Goal: Task Accomplishment & Management: Manage account settings

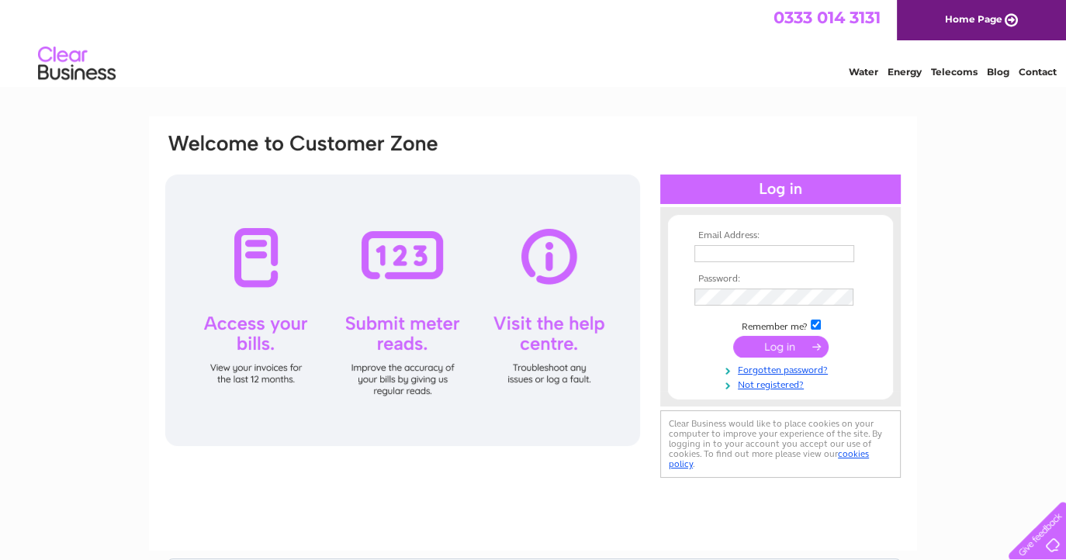
click at [725, 252] on input "text" at bounding box center [774, 253] width 160 height 17
type input "karen@abacuspg.co.uk"
click at [775, 347] on input "submit" at bounding box center [780, 348] width 95 height 22
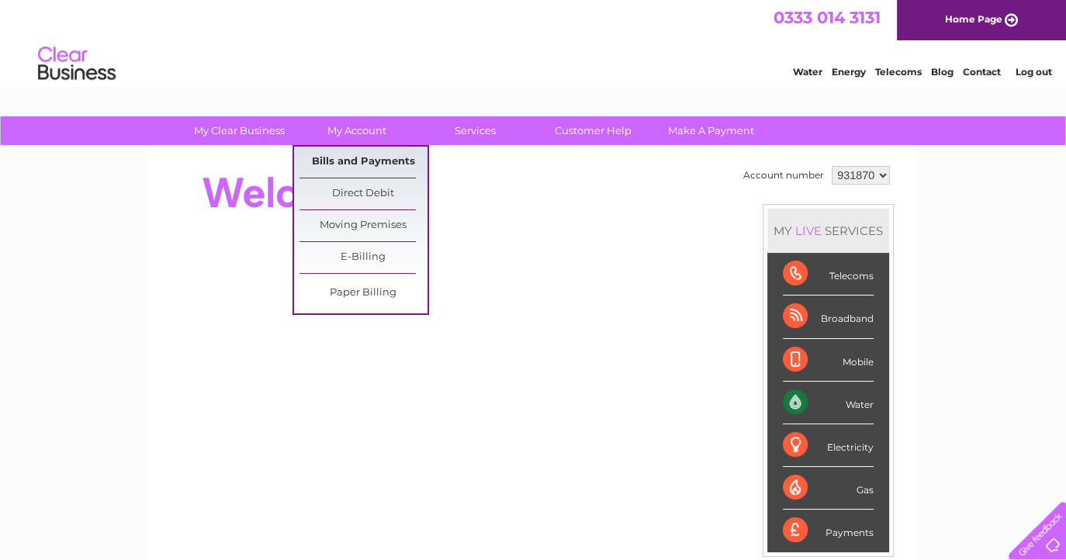
click at [365, 155] on link "Bills and Payments" at bounding box center [363, 162] width 128 height 31
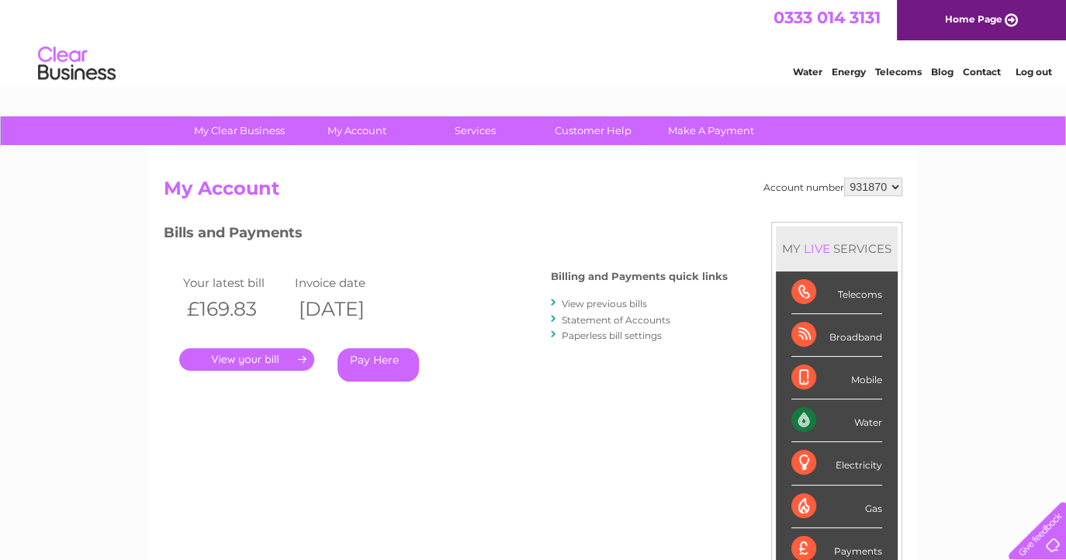
click at [253, 358] on link "." at bounding box center [246, 359] width 135 height 22
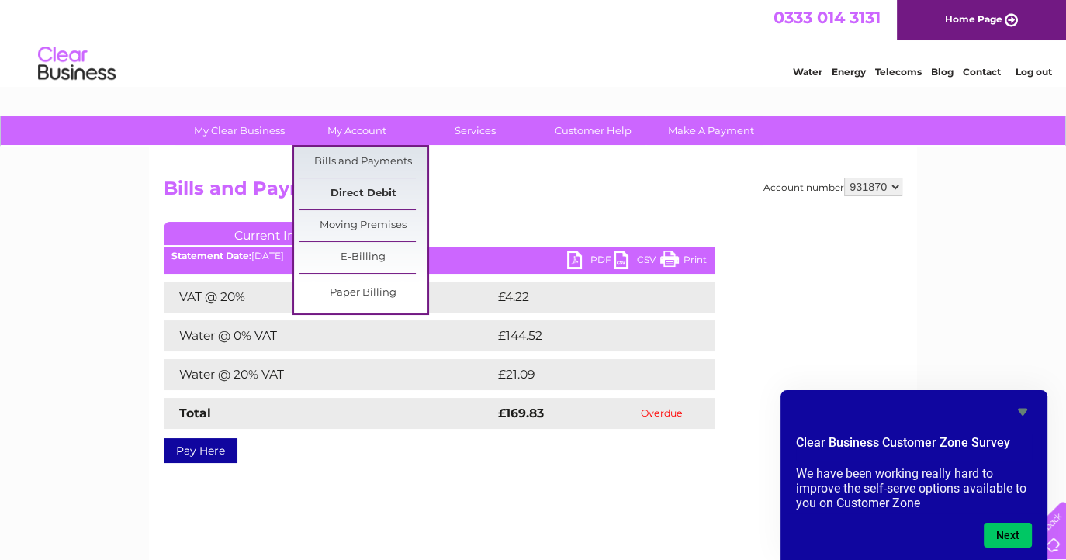
click at [362, 192] on link "Direct Debit" at bounding box center [363, 193] width 128 height 31
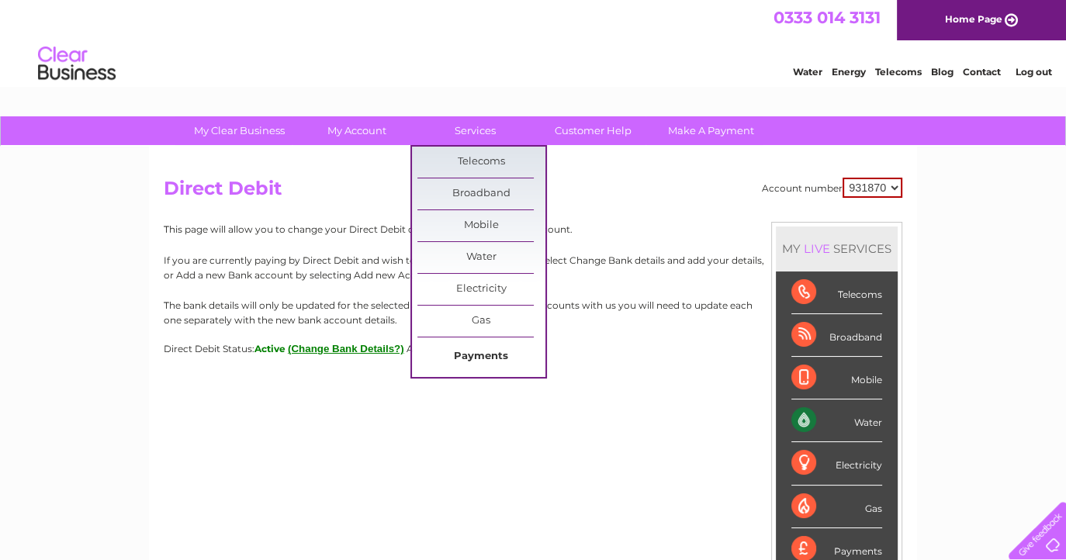
click at [480, 352] on link "Payments" at bounding box center [481, 356] width 128 height 31
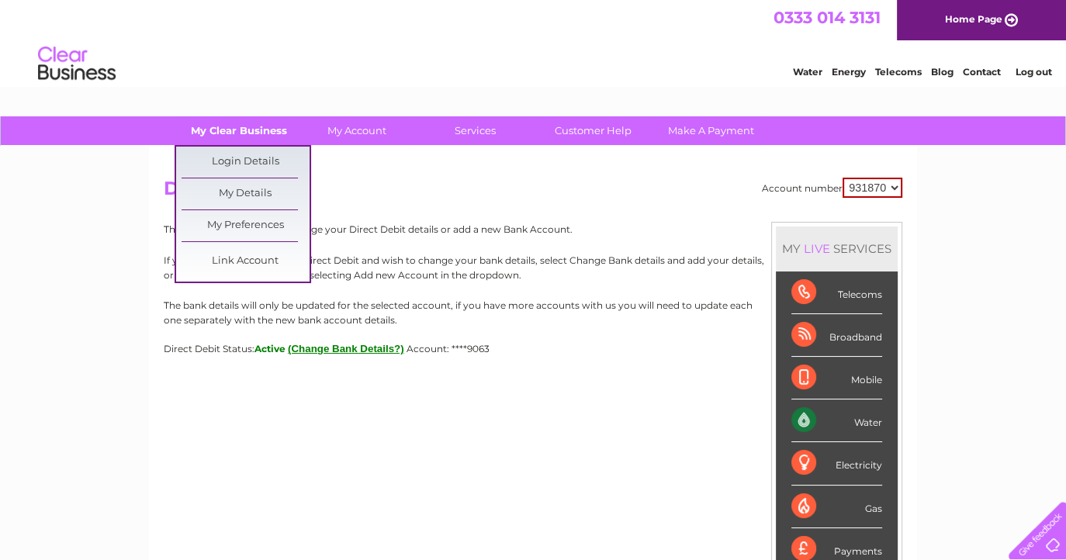
click at [222, 125] on link "My Clear Business" at bounding box center [239, 130] width 128 height 29
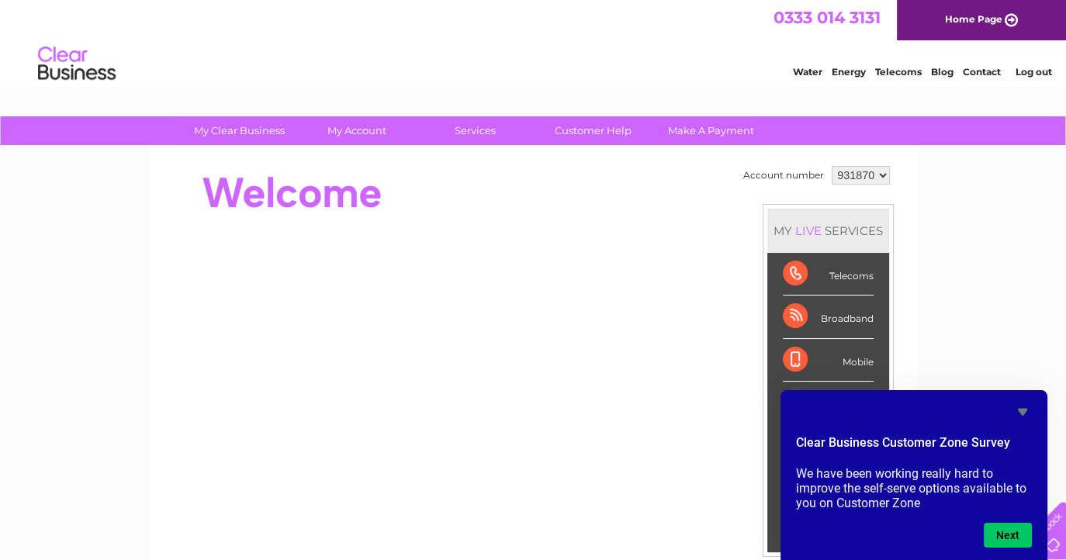
click at [1020, 410] on icon "Hide survey" at bounding box center [1022, 412] width 9 height 7
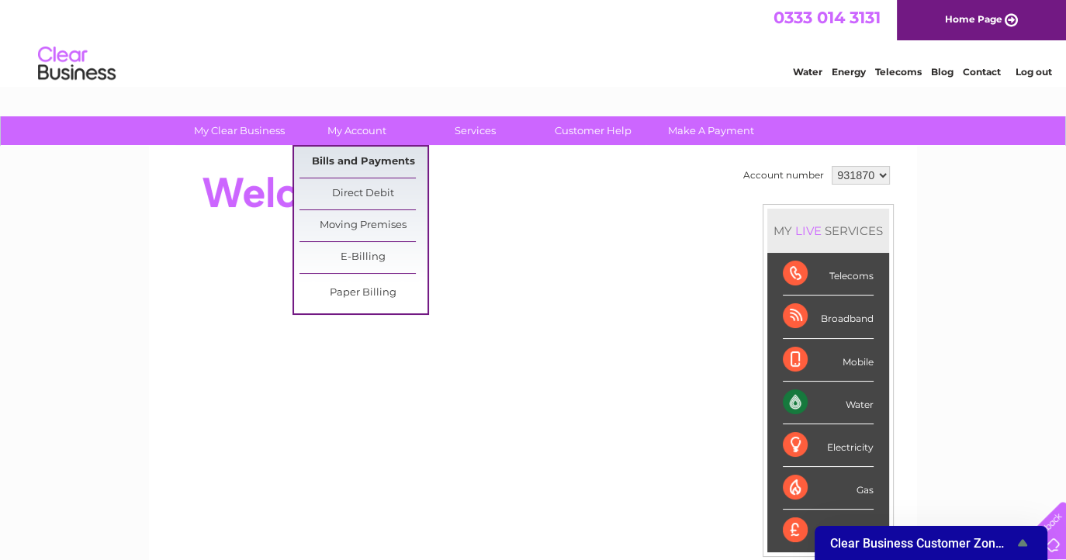
click at [351, 161] on link "Bills and Payments" at bounding box center [363, 162] width 128 height 31
click at [336, 161] on link "Bills and Payments" at bounding box center [363, 162] width 128 height 31
click at [380, 161] on link "Bills and Payments" at bounding box center [363, 162] width 128 height 31
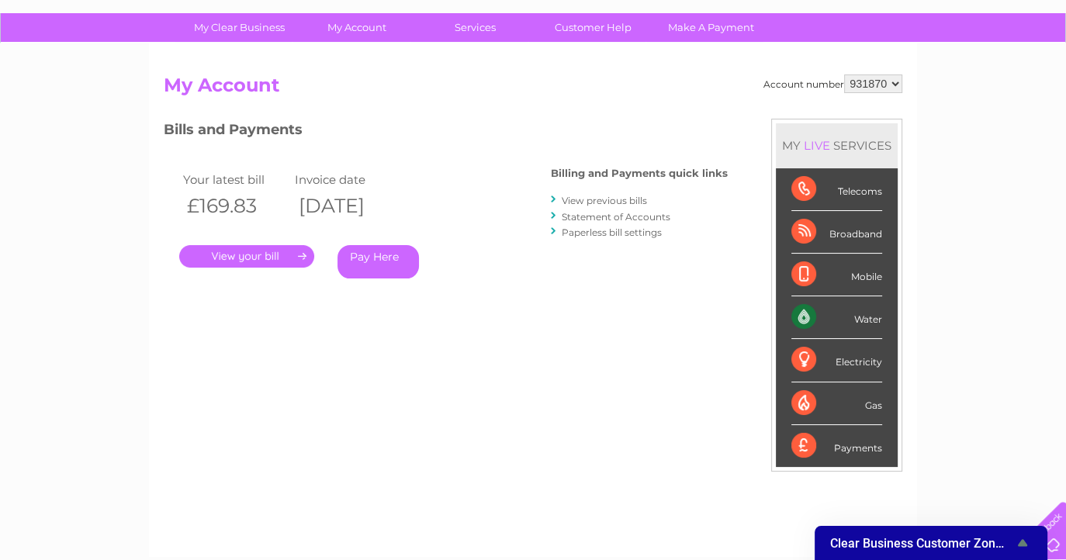
scroll to position [97, 0]
